Goal: Information Seeking & Learning: Learn about a topic

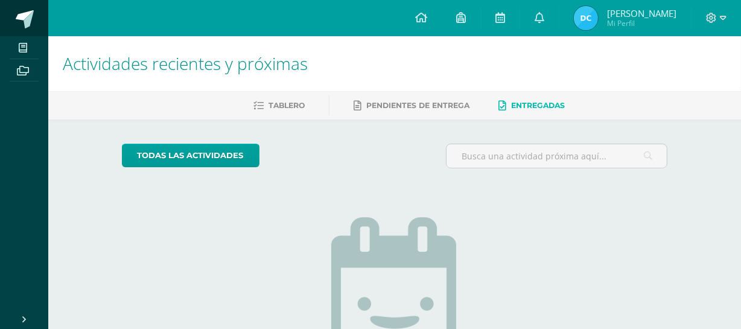
click at [27, 14] on span at bounding box center [25, 19] width 18 height 18
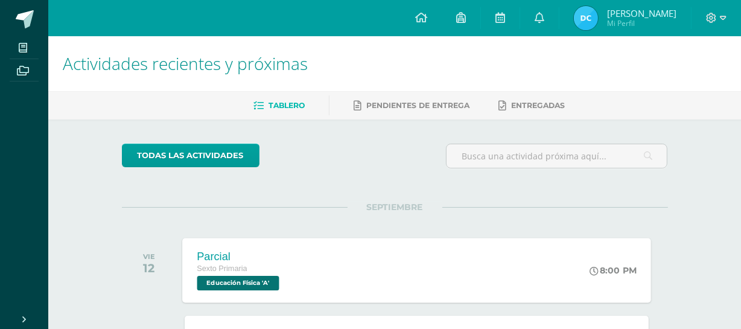
scroll to position [120, 0]
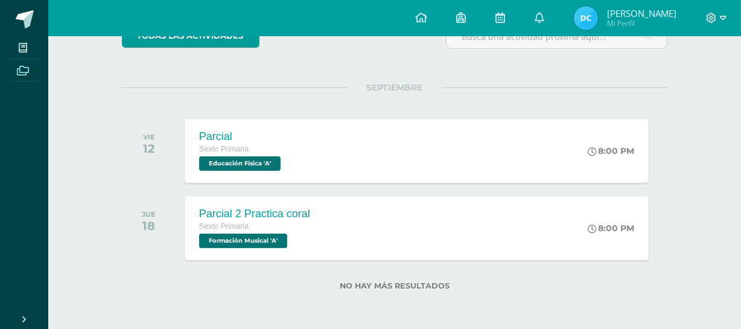
click at [26, 62] on span at bounding box center [23, 70] width 27 height 16
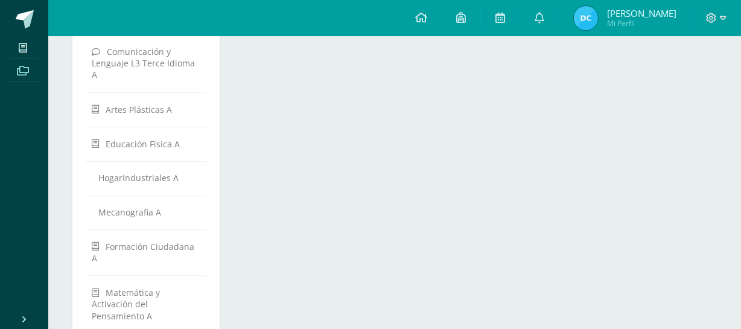
scroll to position [418, 0]
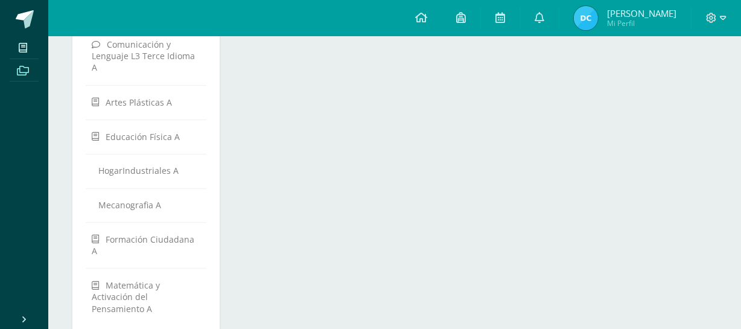
click at [18, 59] on link "Archivos" at bounding box center [24, 70] width 29 height 23
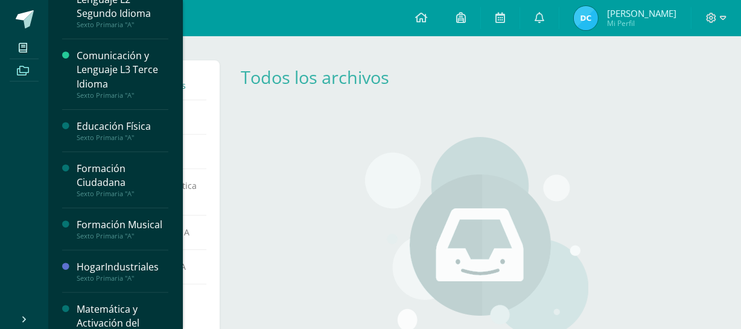
scroll to position [299, 0]
click at [107, 270] on div "HogarIndustriales" at bounding box center [123, 267] width 92 height 14
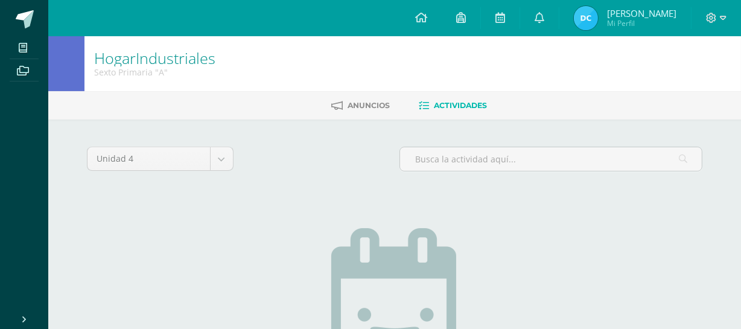
click at [107, 270] on div "Unidad 4 Unidad 1 Unidad 2 Unidad 3 Unidad 4 No tienes actividades Échale un vi…" at bounding box center [394, 321] width 625 height 354
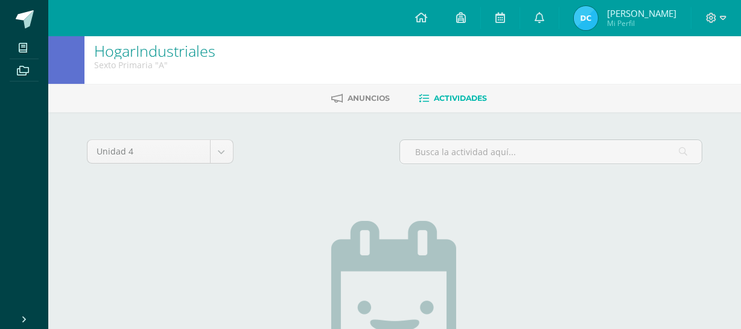
scroll to position [6, 0]
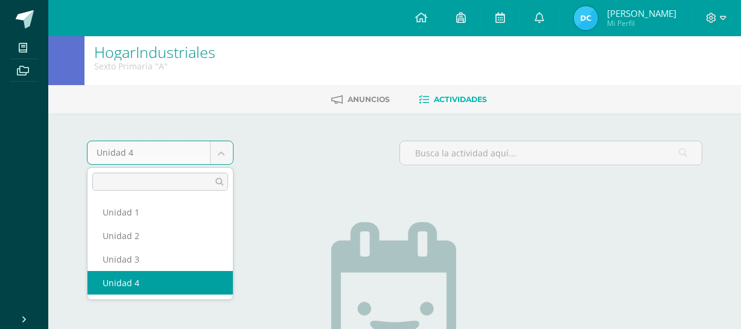
click at [190, 152] on body "Mis cursos Archivos Cerrar panel Artes Plásticas Sexto Primaria "A" Ciencias Na…" at bounding box center [370, 255] width 741 height 522
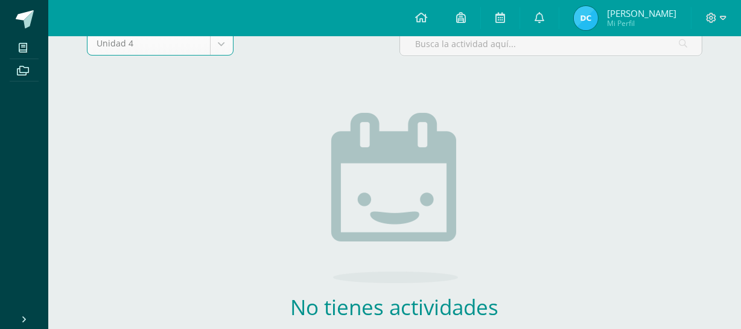
scroll to position [112, 0]
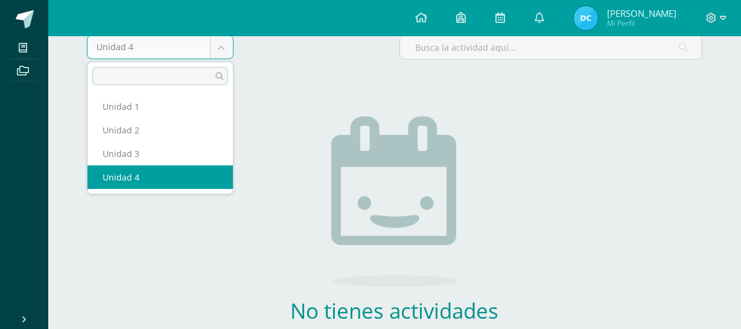
click at [204, 43] on body "Mis cursos Archivos Cerrar panel Artes Plásticas Sexto Primaria "A" Ciencias Na…" at bounding box center [370, 149] width 741 height 522
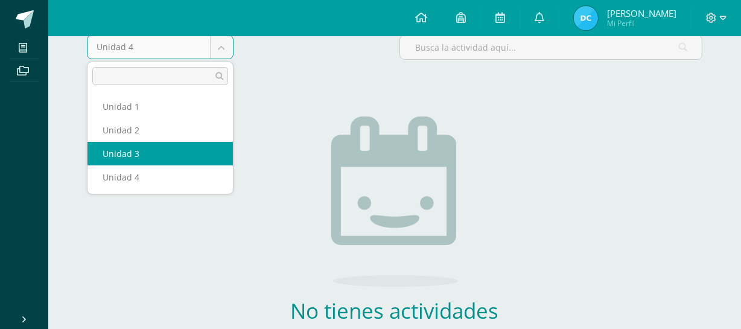
select select "Unidad 3"
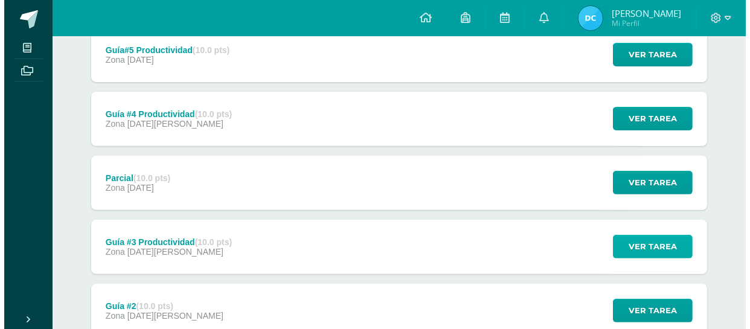
scroll to position [360, 0]
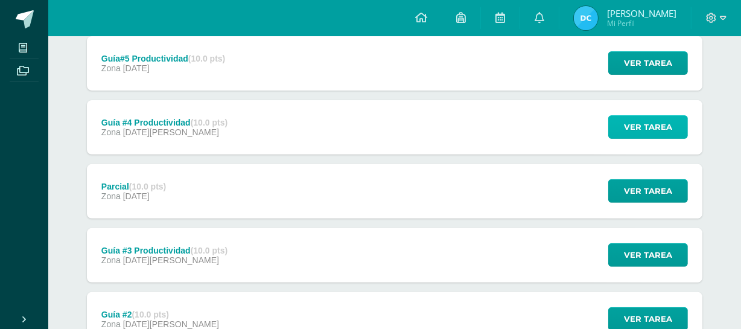
click at [652, 126] on span "Ver tarea" at bounding box center [648, 127] width 48 height 22
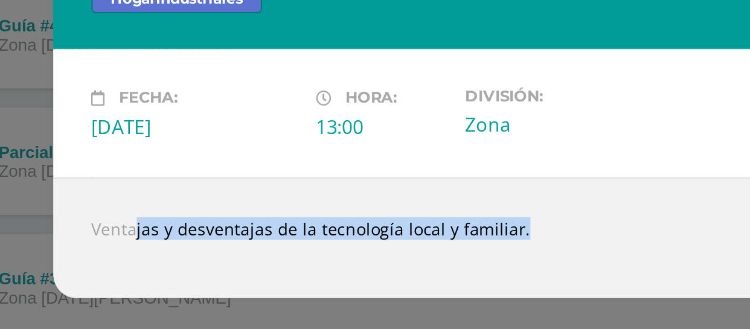
drag, startPoint x: 154, startPoint y: 226, endPoint x: 363, endPoint y: 238, distance: 209.2
click at [363, 238] on div "Ventajas y desventajas de la tecnología local y familiar." at bounding box center [374, 230] width 483 height 61
copy body "Ventajas y desventajas de la tecnología local y familiar. Loading..."
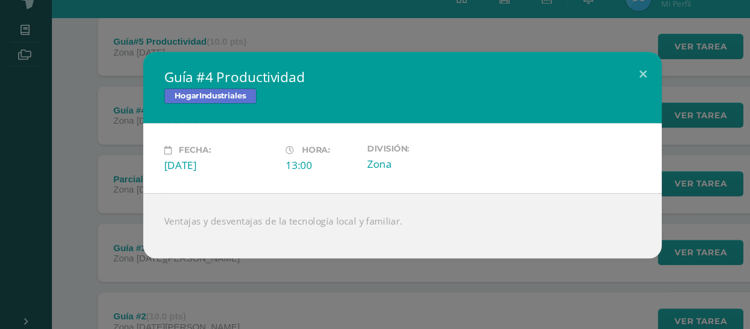
click at [117, 132] on div "Guía #4 Productividad HogarIndustriales Fecha: Martes 22 de Julio Hora: 13:00 D…" at bounding box center [375, 164] width 740 height 192
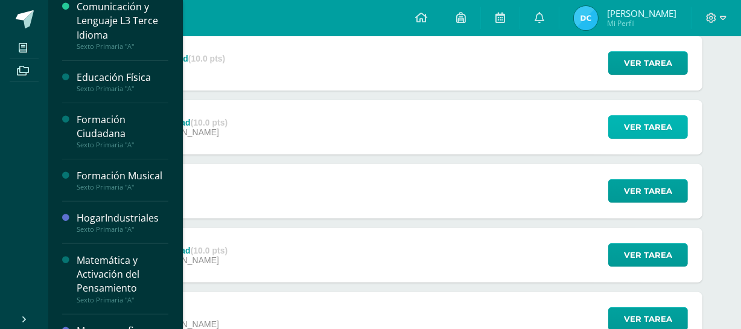
scroll to position [374, 0]
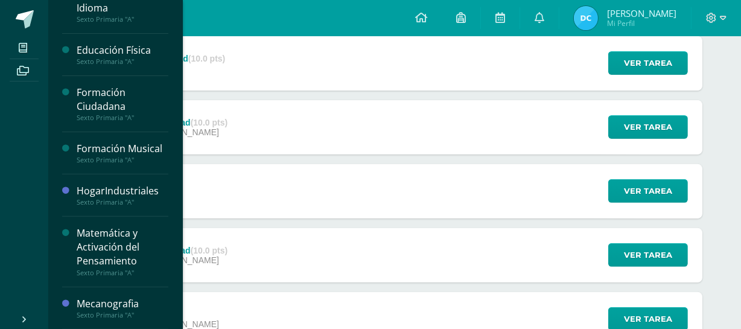
click at [107, 312] on div "Sexto Primaria "A"" at bounding box center [123, 315] width 92 height 8
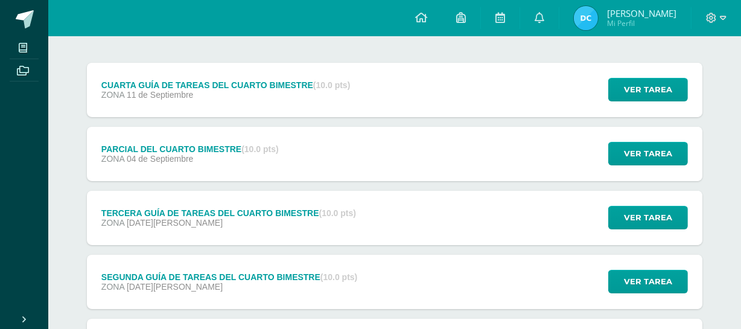
scroll to position [119, 0]
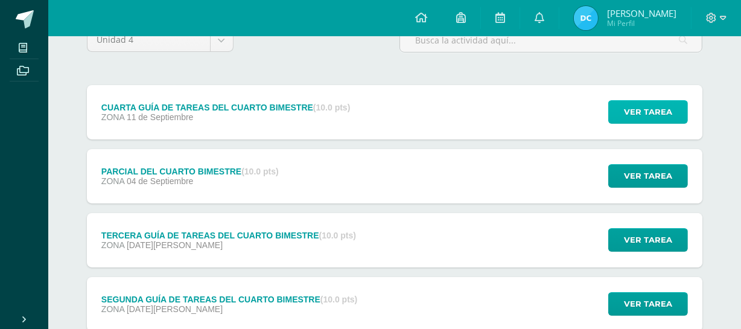
click at [638, 115] on span "Ver tarea" at bounding box center [648, 112] width 48 height 22
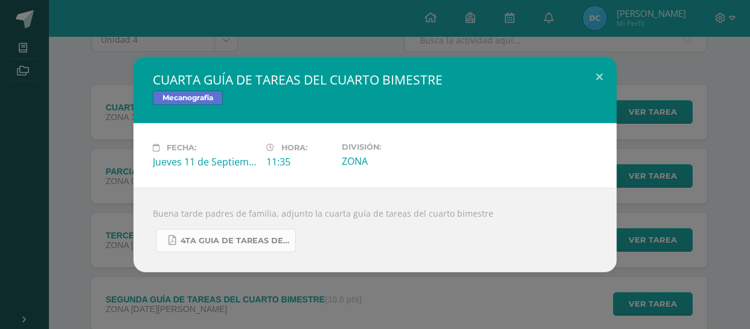
click at [223, 247] on link "4TA GUIA DE TAREAS DEL 4TO BIMESTRE DE 6TO PRIMARIA 2025 SEPTIEMBRE 2025.pdf" at bounding box center [226, 241] width 140 height 24
click at [121, 77] on div "CUARTA GUÍA DE TAREAS DEL CUARTO BIMESTRE Mecanografia Fecha: Jueves 11 de Sept…" at bounding box center [375, 165] width 740 height 216
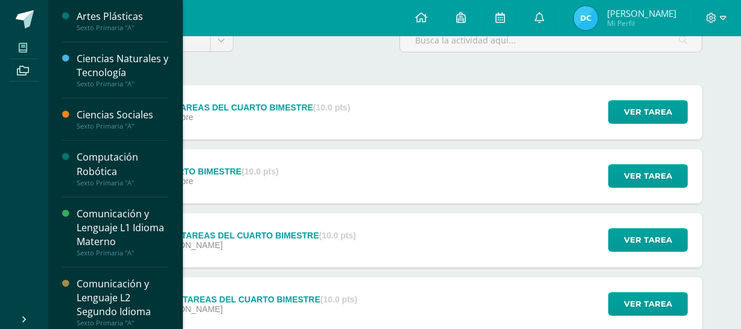
click at [26, 54] on span at bounding box center [23, 47] width 27 height 16
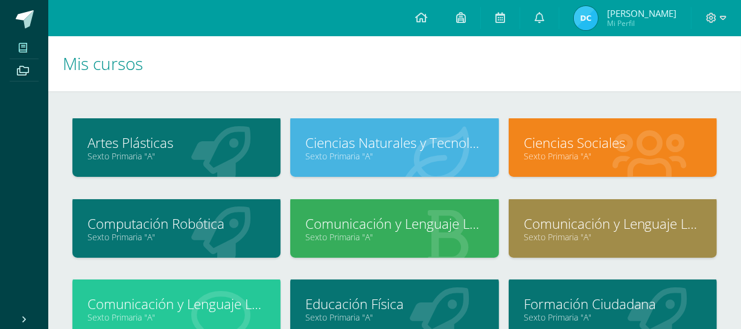
click at [584, 146] on link "Ciencias Sociales" at bounding box center [613, 142] width 178 height 19
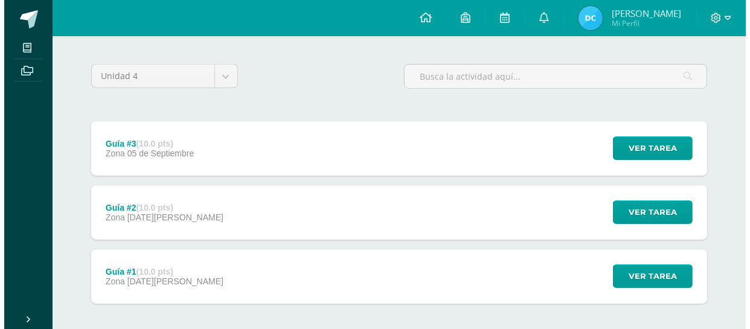
scroll to position [84, 0]
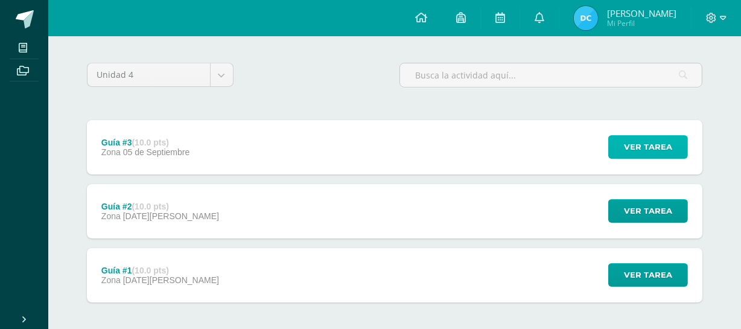
click at [632, 136] on span "Ver tarea" at bounding box center [648, 147] width 48 height 22
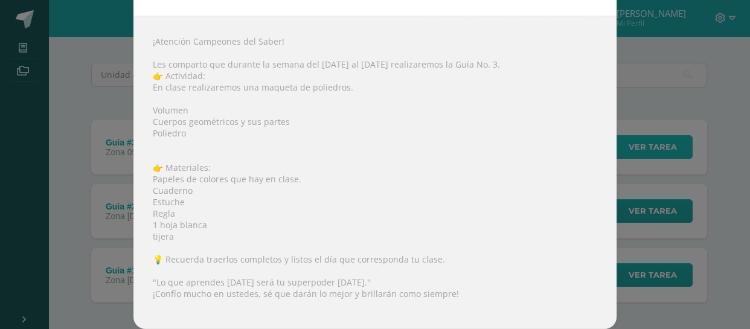
scroll to position [120, 0]
click at [72, 245] on div "Guía #3 Ciencias Sociales Fecha: [DATE] Hora: 20:00 División: Zona" at bounding box center [375, 107] width 740 height 444
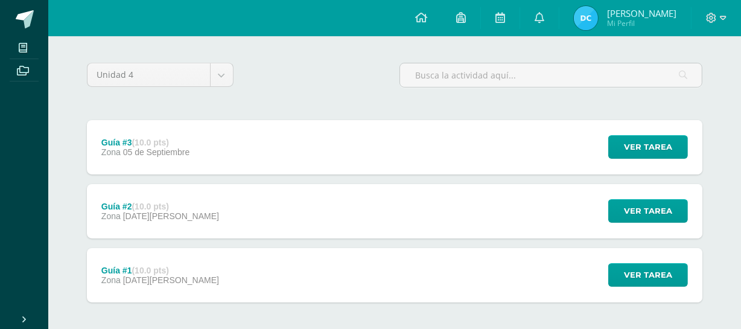
click at [148, 223] on div "Guía #2 (10.0 pts) Zona [DATE][PERSON_NAME]" at bounding box center [160, 211] width 147 height 54
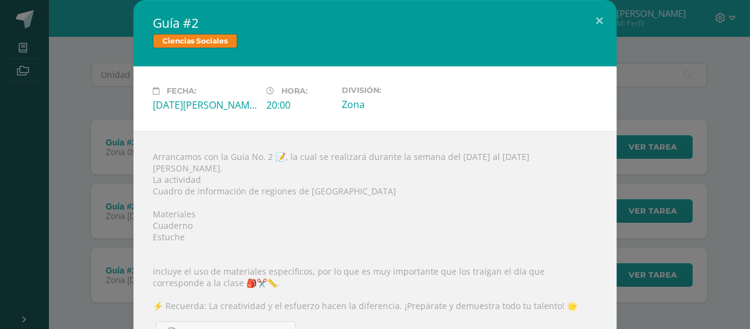
scroll to position [28, 0]
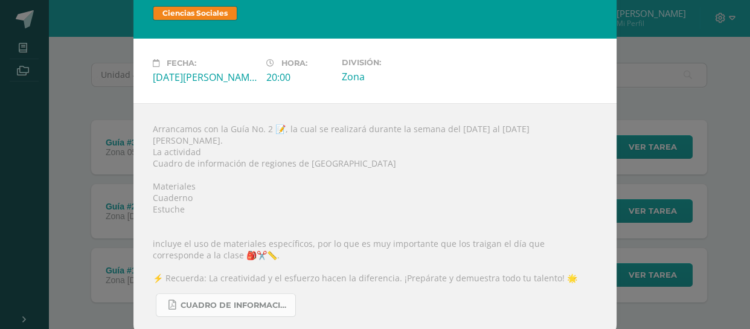
click at [171, 293] on link "CUADRO DE INFORMACIÓN.pdf" at bounding box center [226, 305] width 140 height 24
